Goal: Contribute content: Contribute content

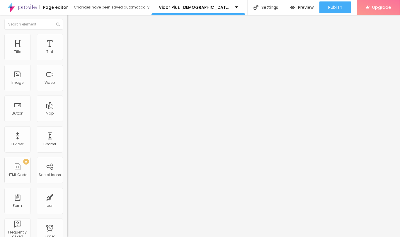
click at [67, 87] on button "button" at bounding box center [71, 84] width 8 height 6
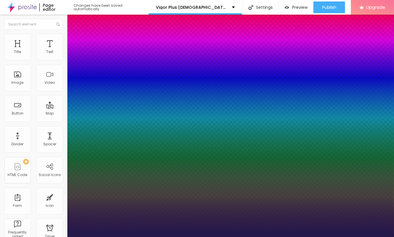
type input "1"
type input "43"
type input "1"
type input "33"
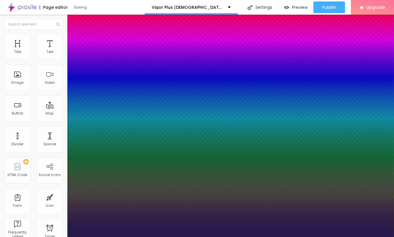
type input "33"
type input "1"
type input "20"
type input "1"
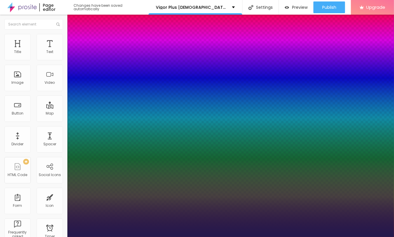
type input "21"
type input "1"
type input "26"
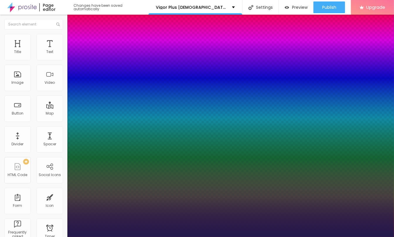
type input "1"
drag, startPoint x: 80, startPoint y: 164, endPoint x: 84, endPoint y: 166, distance: 4.1
type input "26"
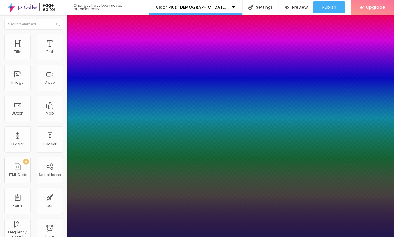
select select "Arsenal-Bold"
type input "1"
click at [143, 237] on div at bounding box center [197, 237] width 394 height 0
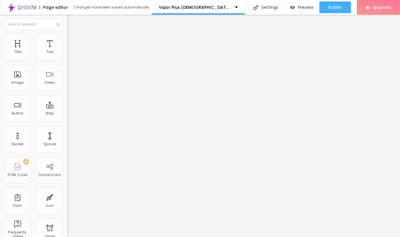
click at [70, 54] on icon "button" at bounding box center [72, 53] width 4 height 4
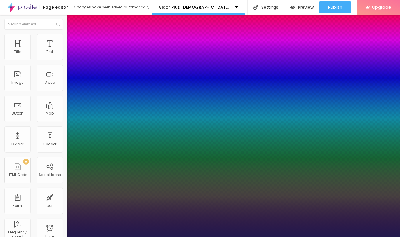
type input "1"
select select "CormorantGeramond-Regular"
type input "1"
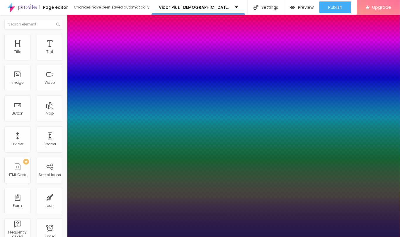
select select "Cookie-Regular"
type input "1"
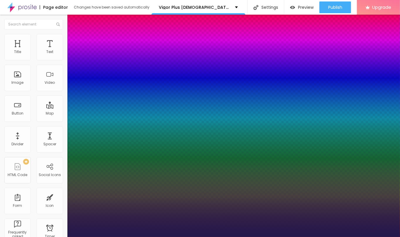
select select "Corben-Regular"
type input "1"
click at [186, 237] on div at bounding box center [200, 237] width 400 height 0
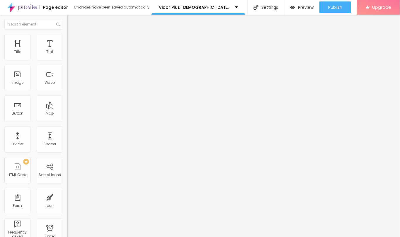
click at [72, 23] on div "Edit Text" at bounding box center [85, 21] width 27 height 5
click at [67, 55] on input "Click me" at bounding box center [102, 52] width 70 height 6
click at [67, 55] on input "Click Here -" at bounding box center [102, 52] width 70 height 6
drag, startPoint x: 9, startPoint y: 65, endPoint x: 5, endPoint y: 66, distance: 3.7
click at [67, 55] on input "Click Here For Special Discount" at bounding box center [102, 52] width 70 height 6
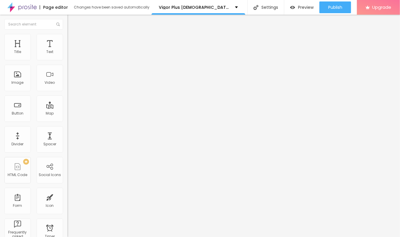
click at [67, 55] on input "Click Here For Special Discount" at bounding box center [102, 52] width 70 height 6
drag, startPoint x: 21, startPoint y: 64, endPoint x: 61, endPoint y: 67, distance: 40.3
click at [67, 55] on input "✅Click Here For Special Discount" at bounding box center [102, 52] width 70 height 6
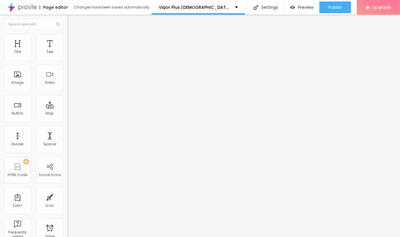
scroll to position [0, 11]
type input "✅Click Here For Special Discount👈"
click at [67, 119] on input "https://" at bounding box center [102, 118] width 70 height 6
paste input "[DOMAIN_NAME][URL]"
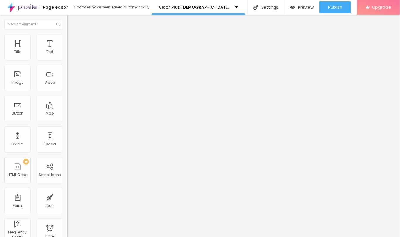
type input "[URL][DOMAIN_NAME]"
click at [67, 131] on div "Open in new tab" at bounding box center [100, 129] width 67 height 3
click at [67, 55] on input "✅Click Here For Special Discount👈" at bounding box center [102, 52] width 70 height 6
click at [72, 20] on div "Edit Button" at bounding box center [87, 21] width 31 height 5
click at [67, 50] on span "Add image" at bounding box center [79, 47] width 24 height 5
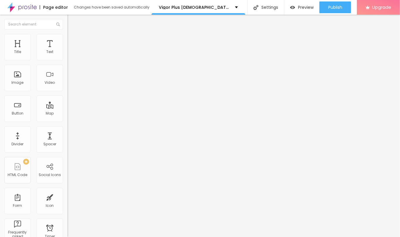
click at [67, 59] on input "text" at bounding box center [102, 56] width 70 height 6
paste input "Vigor Plus [DEMOGRAPHIC_DATA][MEDICAL_DATA] Gummies Reviews"
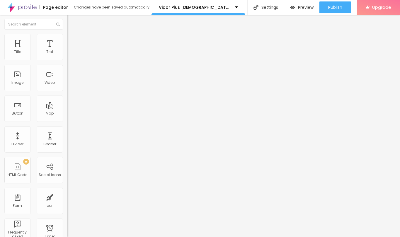
scroll to position [0, 33]
type input "Vigor Plus [DEMOGRAPHIC_DATA][MEDICAL_DATA] Gummies Reviews"
click at [67, 120] on input "https://" at bounding box center [102, 117] width 70 height 6
paste input "[DOMAIN_NAME][URL]"
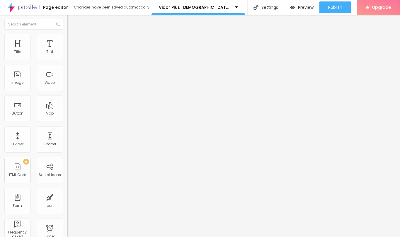
scroll to position [0, 26]
type input "[URL][DOMAIN_NAME]"
click at [67, 134] on div "URL https://sales24hour.com/VigorPlusGummies Open in new tab" at bounding box center [100, 122] width 67 height 23
click at [67, 34] on li "Style" at bounding box center [100, 37] width 67 height 6
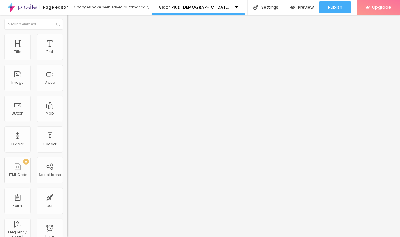
drag, startPoint x: 52, startPoint y: 61, endPoint x: 30, endPoint y: 63, distance: 21.5
click at [67, 61] on div at bounding box center [100, 57] width 67 height 5
type input "75"
type input "70"
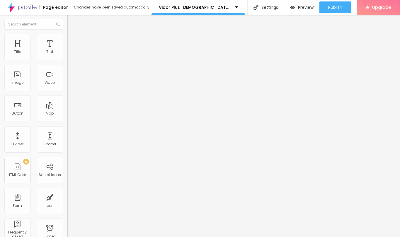
type input "70"
type input "65"
type input "60"
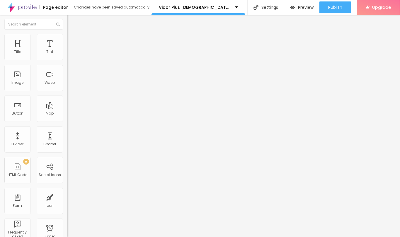
type input "55"
type input "50"
type input "45"
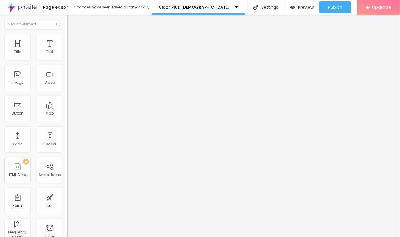
type input "45"
type input "40"
drag, startPoint x: 45, startPoint y: 62, endPoint x: 24, endPoint y: 62, distance: 20.8
type input "40"
click at [67, 60] on input "range" at bounding box center [86, 57] width 38 height 5
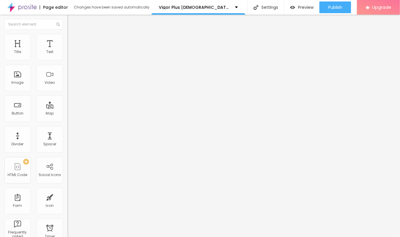
type input "2"
type input "8"
type input "17"
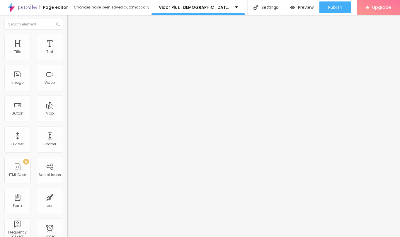
type input "17"
type input "21"
type input "24"
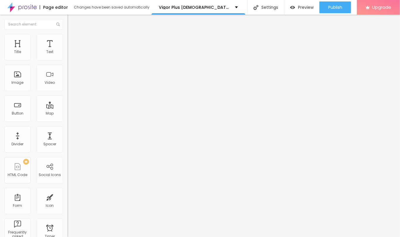
type input "28"
type input "30"
type input "35"
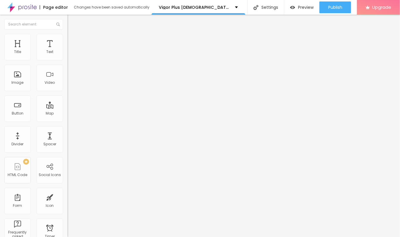
type input "35"
type input "37"
type input "45"
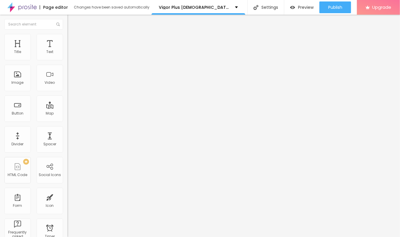
type input "54"
type input "56"
drag, startPoint x: 11, startPoint y: 73, endPoint x: 24, endPoint y: 75, distance: 12.7
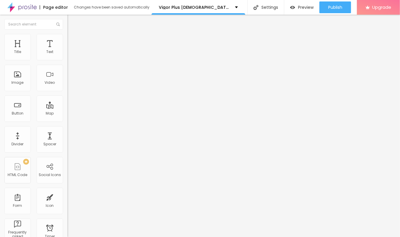
type input "56"
click at [67, 129] on input "range" at bounding box center [86, 131] width 38 height 5
click at [67, 103] on div "Edit Image Content Style Advanced Size 40 px % 56 Border radius Shadow DISABLED…" at bounding box center [100, 126] width 67 height 222
click at [70, 158] on icon "button" at bounding box center [72, 160] width 4 height 4
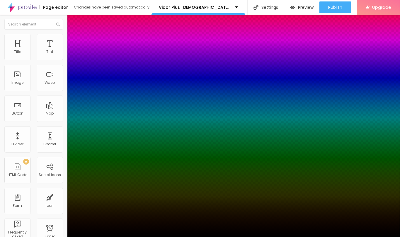
click at [103, 237] on div at bounding box center [200, 240] width 400 height 0
click at [101, 143] on div at bounding box center [200, 118] width 400 height 237
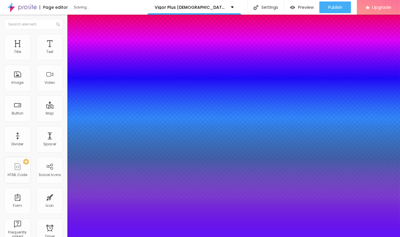
type input "#5F11F7"
drag, startPoint x: 81, startPoint y: 147, endPoint x: 95, endPoint y: 132, distance: 19.9
click at [95, 132] on div at bounding box center [200, 118] width 400 height 237
click at [36, 237] on div at bounding box center [200, 237] width 400 height 0
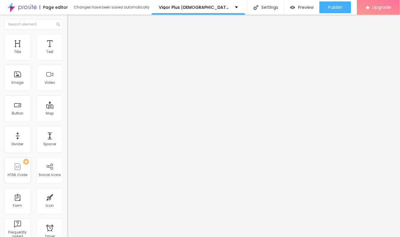
click at [67, 113] on div "Edit Image Content Style Advanced Size 40 px % 56 Border radius Shadow ACTIVE R…" at bounding box center [100, 126] width 67 height 222
click at [331, 0] on div "Publish Publish changes Click Publish to go live with your latest changes. View…" at bounding box center [335, 7] width 32 height 15
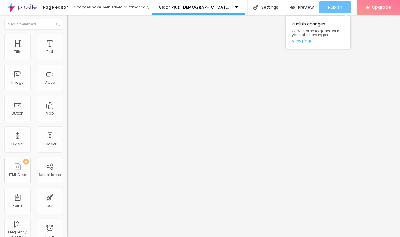
click at [331, 7] on span "Publish" at bounding box center [335, 7] width 14 height 5
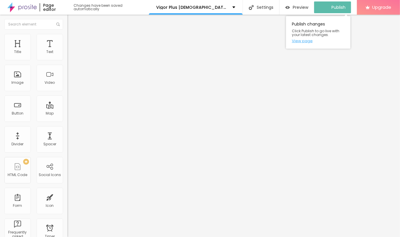
click at [307, 40] on link "View page" at bounding box center [318, 41] width 53 height 4
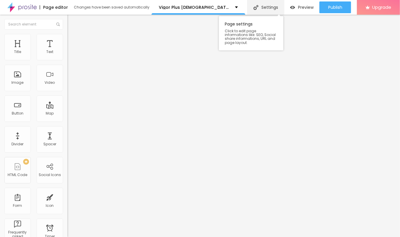
click at [274, 4] on div "Settings" at bounding box center [265, 7] width 37 height 15
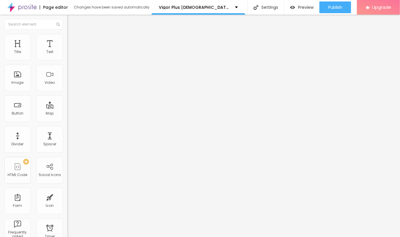
click at [70, 54] on icon "button" at bounding box center [72, 53] width 4 height 4
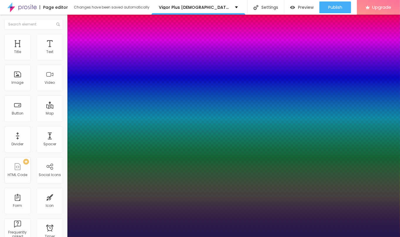
type input "1"
select select "ButterflyKids-Regular"
type input "1"
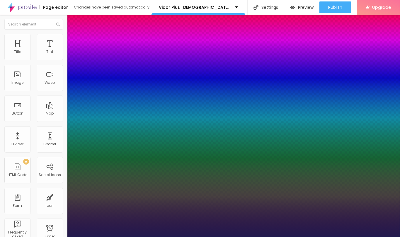
select select "Engagement-Regular"
type input "1"
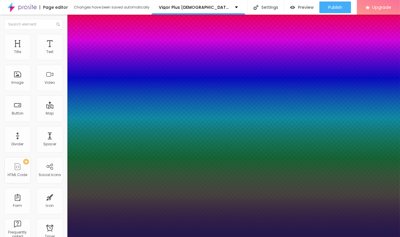
select select "Laila-Regular"
type input "1"
click at [201, 237] on div at bounding box center [200, 237] width 400 height 0
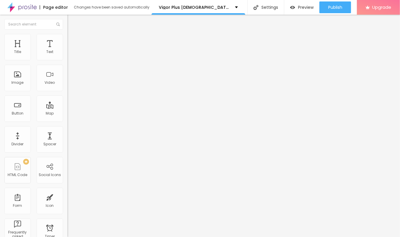
click at [72, 20] on div "Edit Text" at bounding box center [85, 21] width 27 height 5
click at [70, 85] on icon "button" at bounding box center [72, 83] width 4 height 4
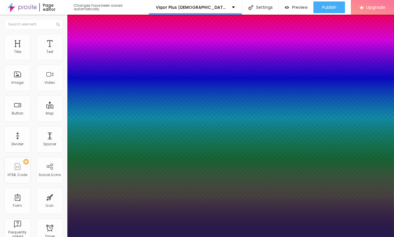
type input "1"
type input "22"
type input "1"
type input "37"
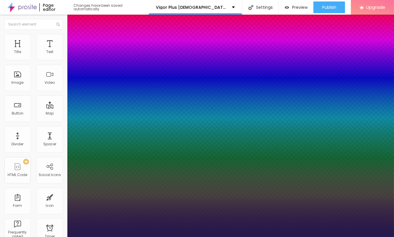
type input "37"
type input "1"
type input "38"
type input "1"
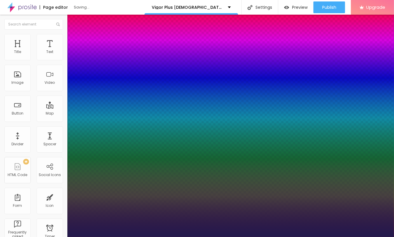
type input "36"
type input "1"
type input "24"
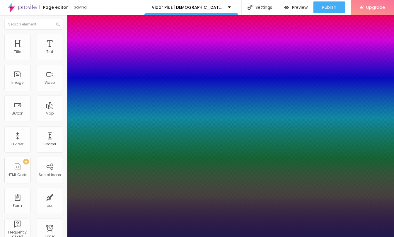
type input "1"
type input "24"
select select "AnonymousPro-Regular"
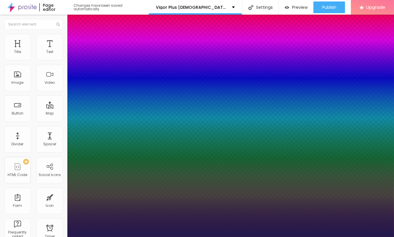
type input "1"
click at [75, 237] on div at bounding box center [197, 237] width 394 height 0
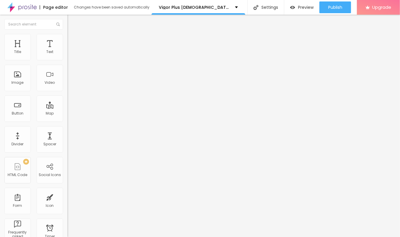
click at [73, 40] on span "Advanced" at bounding box center [82, 37] width 19 height 5
click at [67, 17] on button "Edit Title" at bounding box center [100, 21] width 67 height 13
click at [67, 50] on span "Add image" at bounding box center [79, 47] width 24 height 5
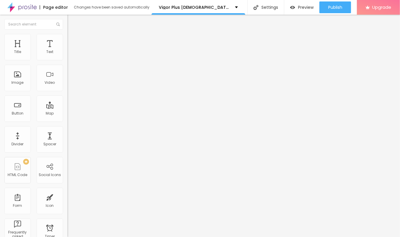
click at [67, 59] on input "text" at bounding box center [102, 56] width 70 height 6
paste input "[URL][DOMAIN_NAME]"
type input "[URL][DOMAIN_NAME]"
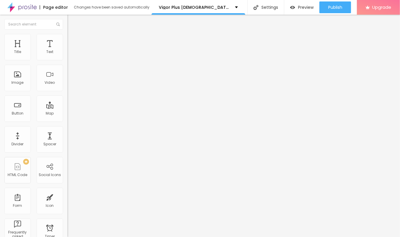
click at [67, 120] on input "https://" at bounding box center [102, 117] width 70 height 6
paste input "[DOMAIN_NAME][URL]"
type input "[URL][DOMAIN_NAME]"
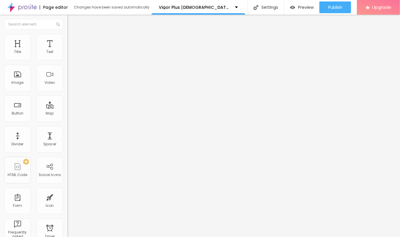
click at [67, 59] on input "[URL][DOMAIN_NAME]" at bounding box center [102, 56] width 70 height 6
paste input "Vigor Plus [DEMOGRAPHIC_DATA][MEDICAL_DATA] Gummies Review"
type input "Vigor Plus [DEMOGRAPHIC_DATA][MEDICAL_DATA] Gummies Reviews"
click at [72, 19] on div "Edit Image" at bounding box center [87, 21] width 31 height 5
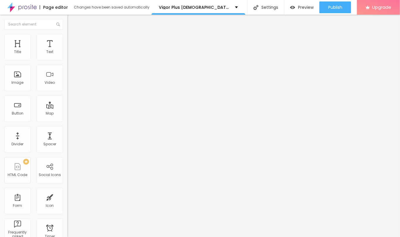
scroll to position [0, 0]
click at [67, 36] on img at bounding box center [69, 36] width 5 height 5
type input "70"
type input "65"
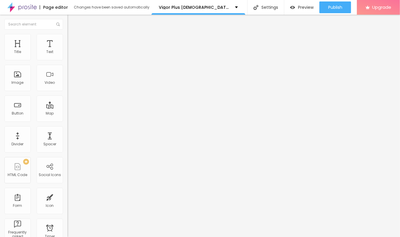
type input "65"
type input "60"
type input "55"
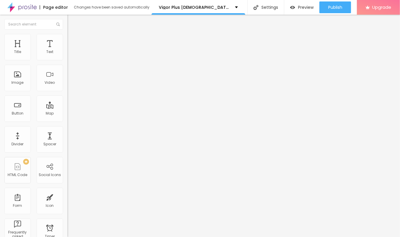
type input "50"
type input "45"
type input "40"
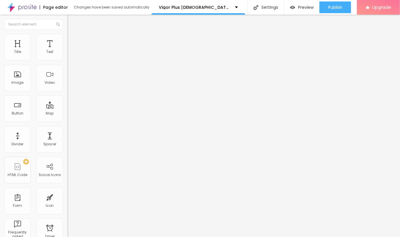
type input "40"
type input "35"
type input "30"
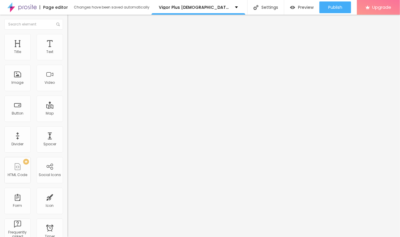
type input "25"
type input "20"
type input "15"
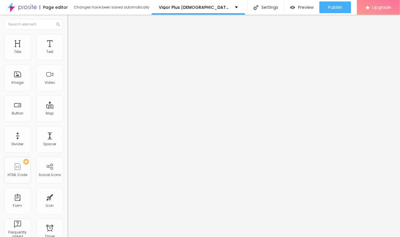
type input "15"
type input "20"
type input "25"
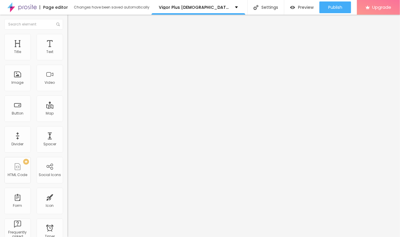
type input "20"
drag, startPoint x: 45, startPoint y: 61, endPoint x: 12, endPoint y: 60, distance: 32.8
type input "20"
click at [67, 60] on input "range" at bounding box center [86, 57] width 38 height 5
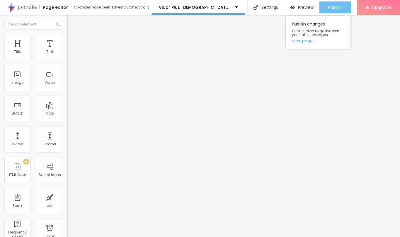
click at [338, 10] on span "Publish" at bounding box center [335, 7] width 14 height 5
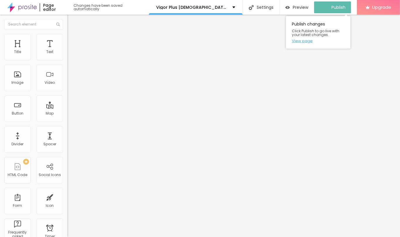
click at [305, 42] on link "View page" at bounding box center [318, 41] width 53 height 4
